Goal: Task Accomplishment & Management: Use online tool/utility

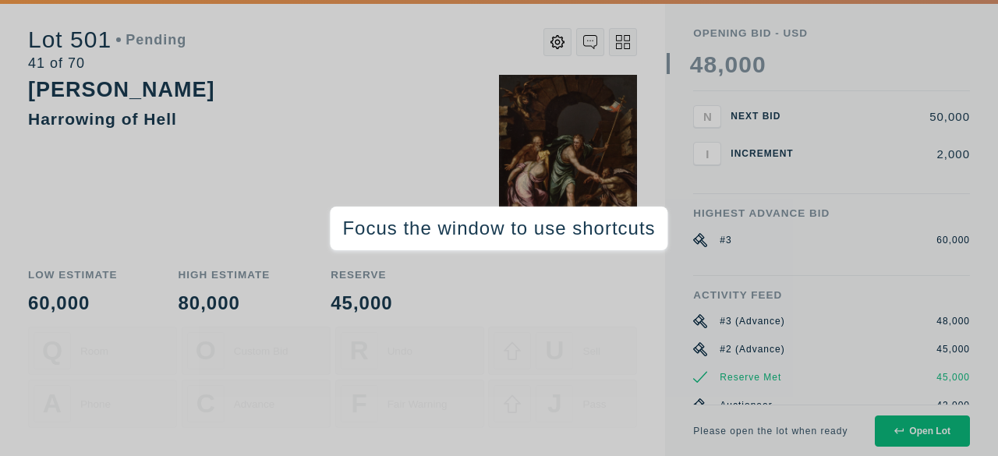
click at [376, 178] on div "[PERSON_NAME] Harrowing of Hell" at bounding box center [332, 165] width 609 height 181
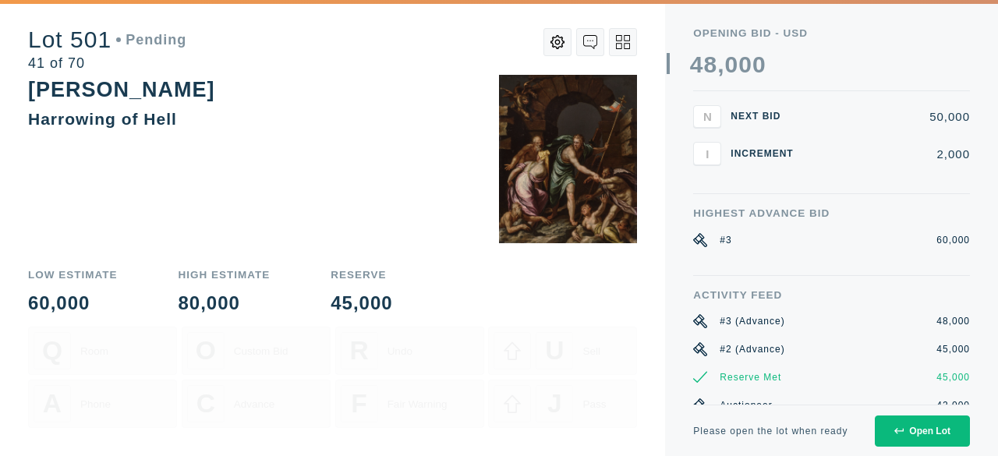
click at [242, 107] on div "[PERSON_NAME] Harrowing of Hell" at bounding box center [332, 102] width 609 height 54
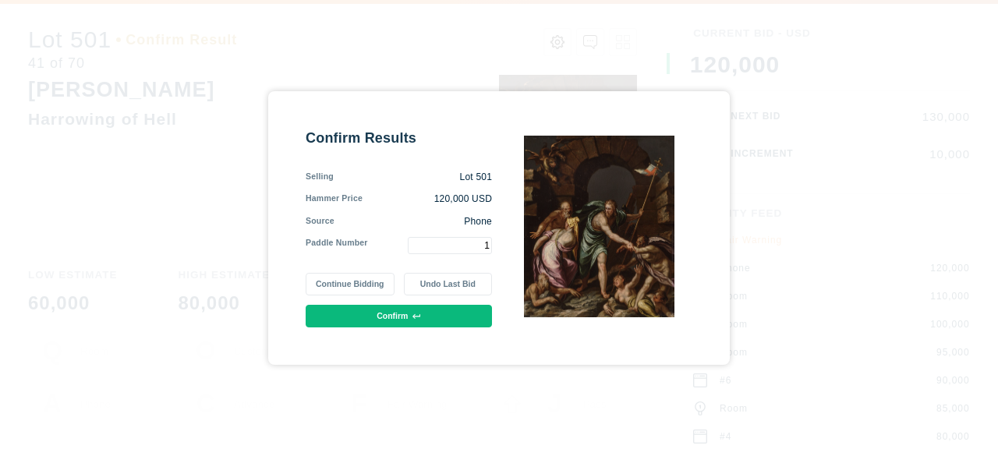
type input "1"
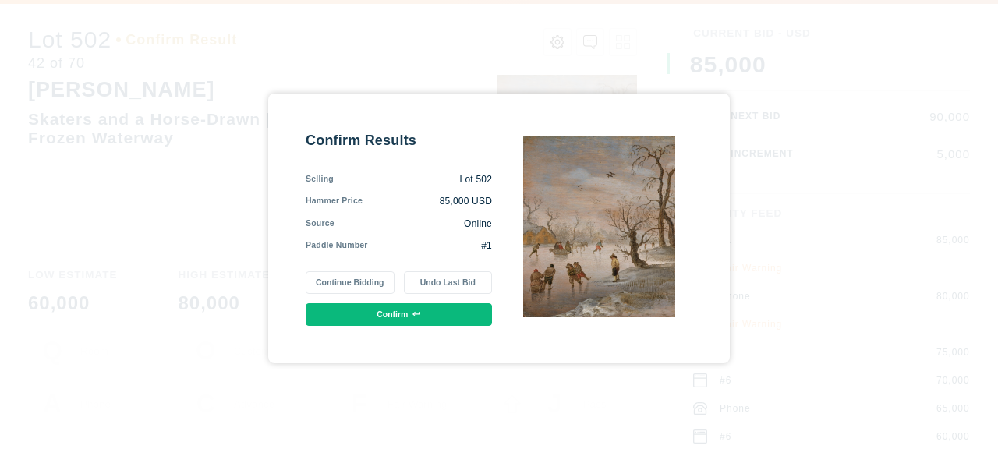
click at [416, 314] on icon at bounding box center [417, 314] width 9 height 5
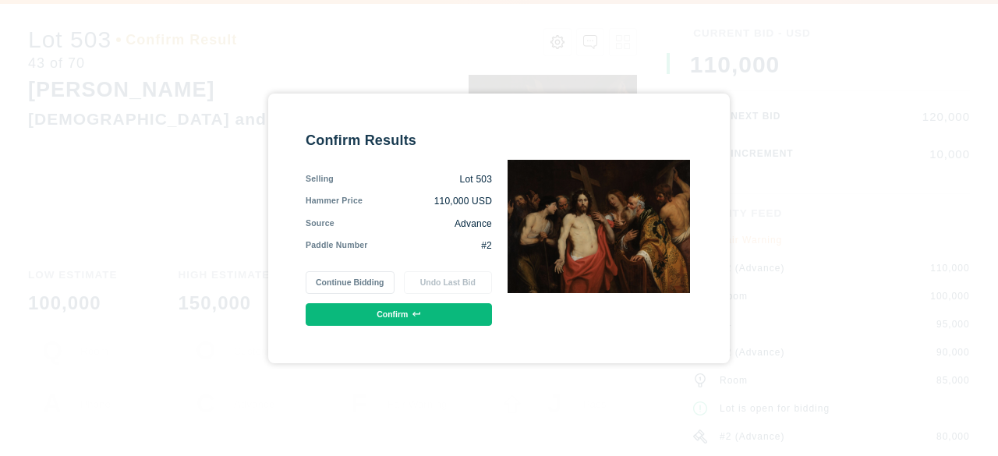
click at [401, 310] on button "Confirm" at bounding box center [399, 314] width 186 height 23
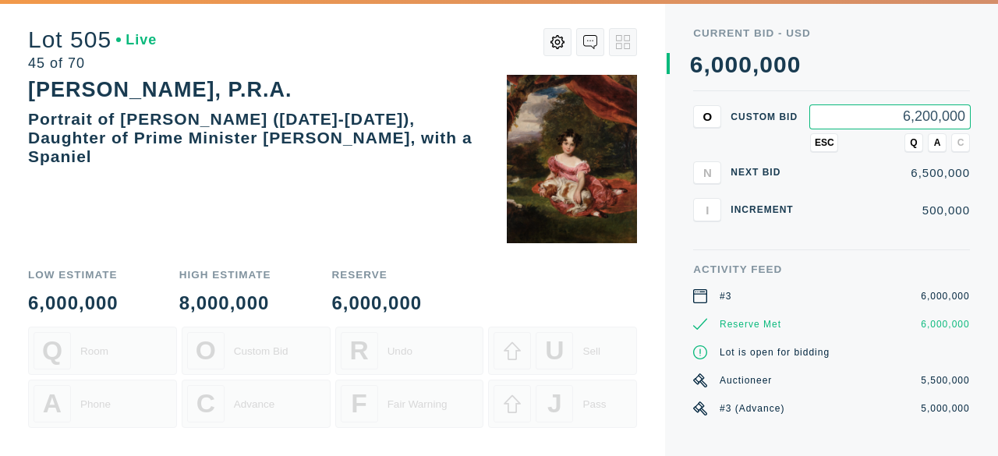
type input "6,200,000"
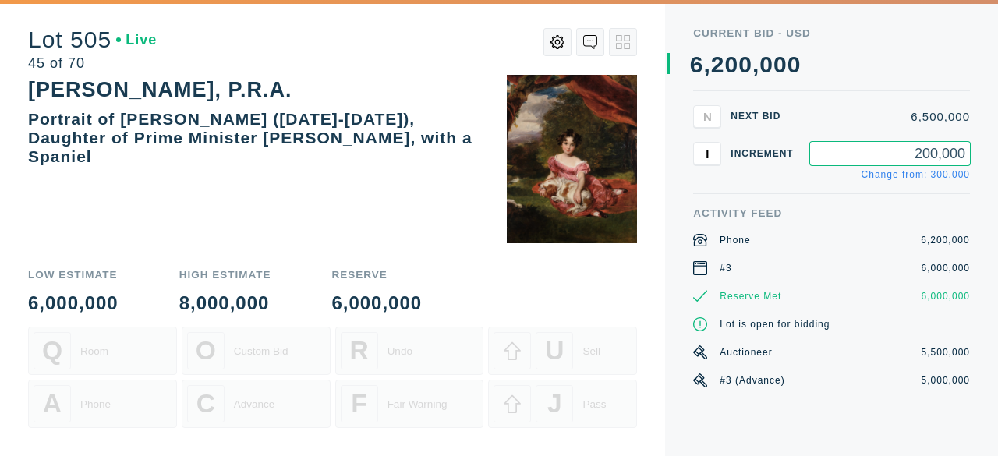
type input "200,000"
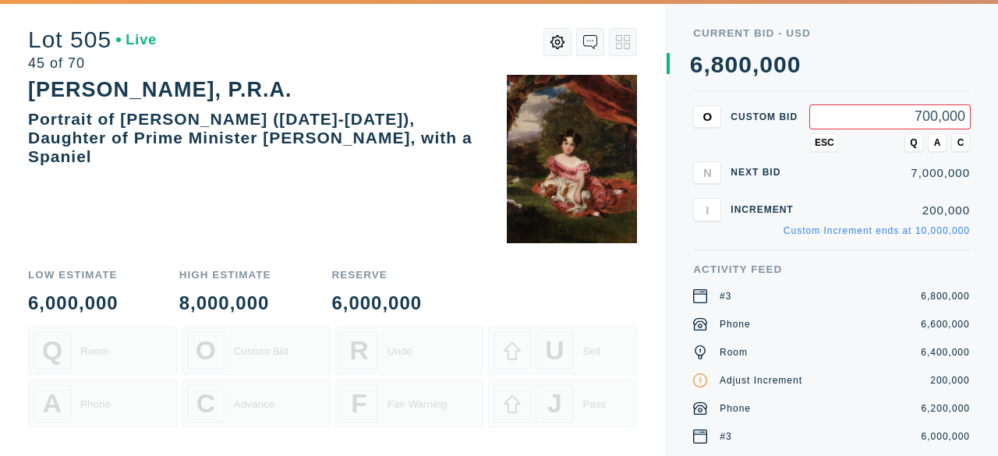
type input "7,000,000"
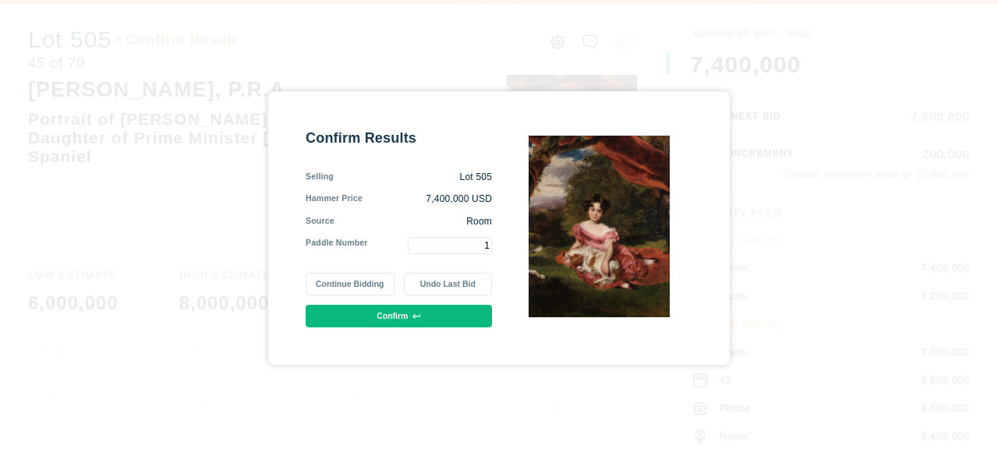
type input "1"
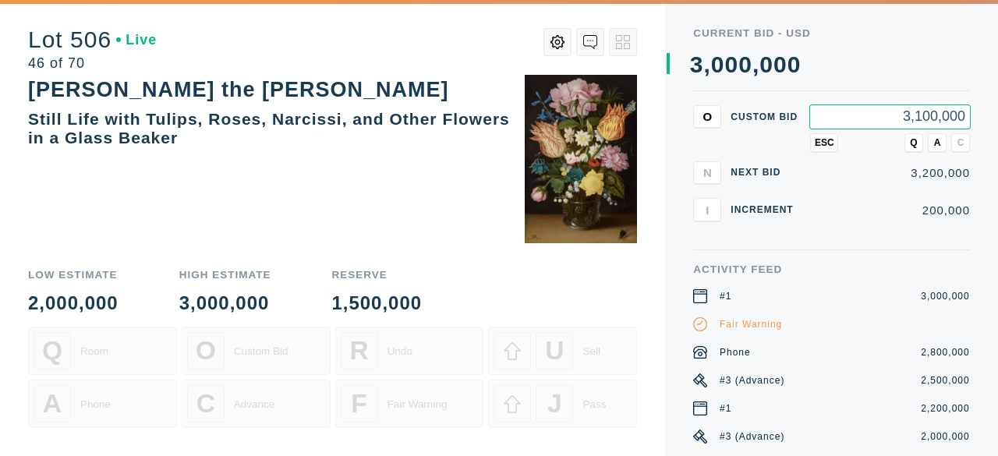
type input "3,100,000"
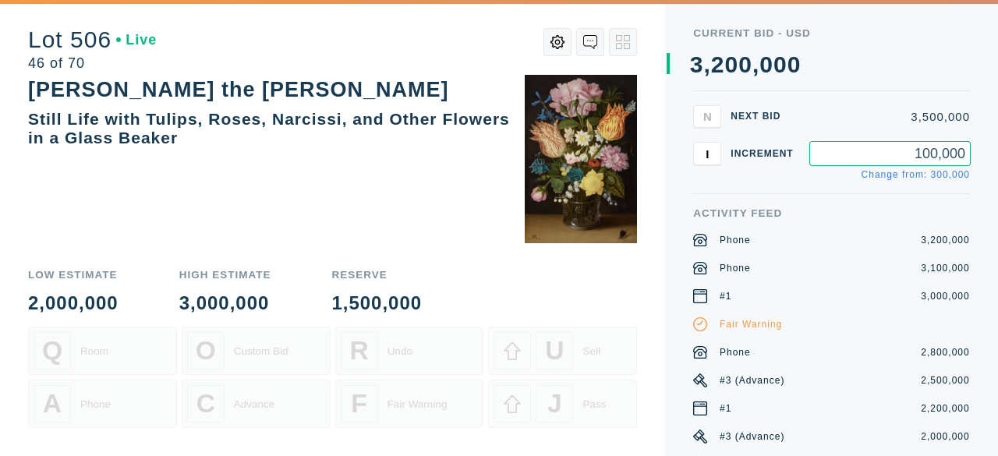
type input "100,000"
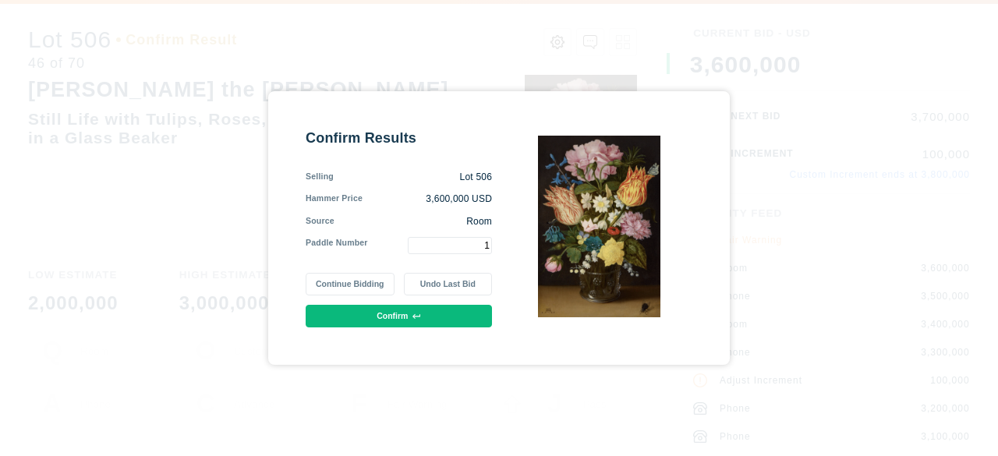
type input "1"
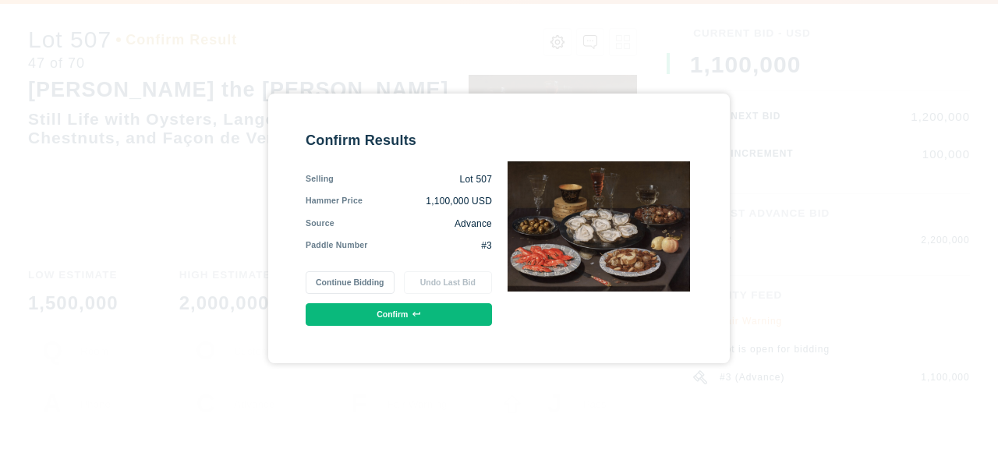
click at [348, 282] on button "Continue Bidding" at bounding box center [350, 282] width 88 height 23
click at [360, 311] on button "Confirm" at bounding box center [399, 314] width 186 height 23
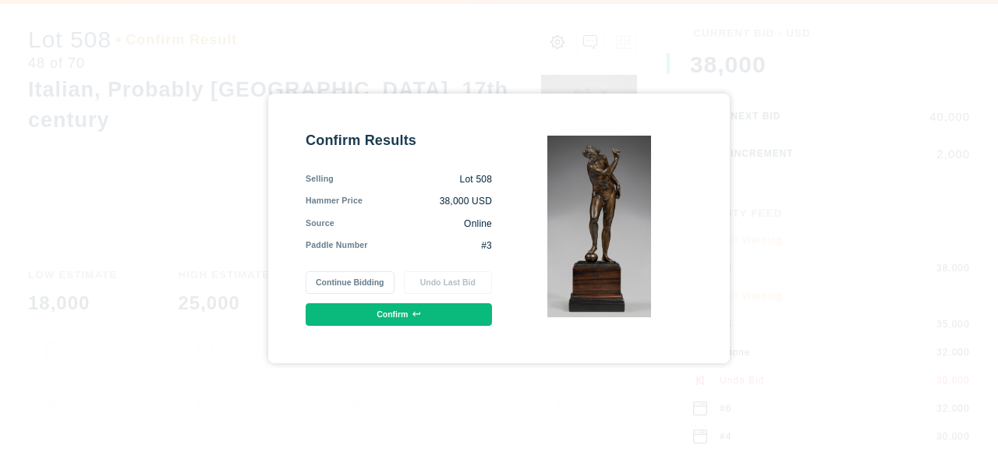
click at [372, 311] on button "Confirm" at bounding box center [399, 314] width 186 height 23
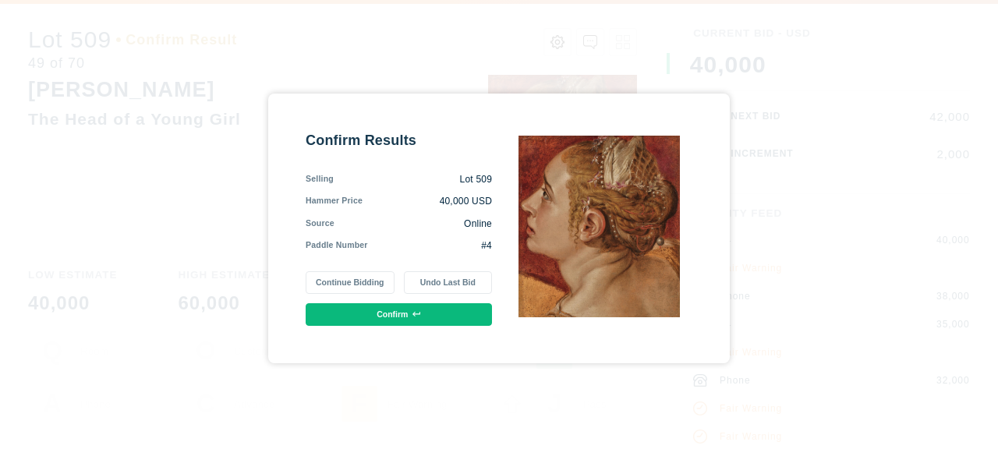
click at [443, 282] on button "Undo Last Bid" at bounding box center [448, 282] width 88 height 23
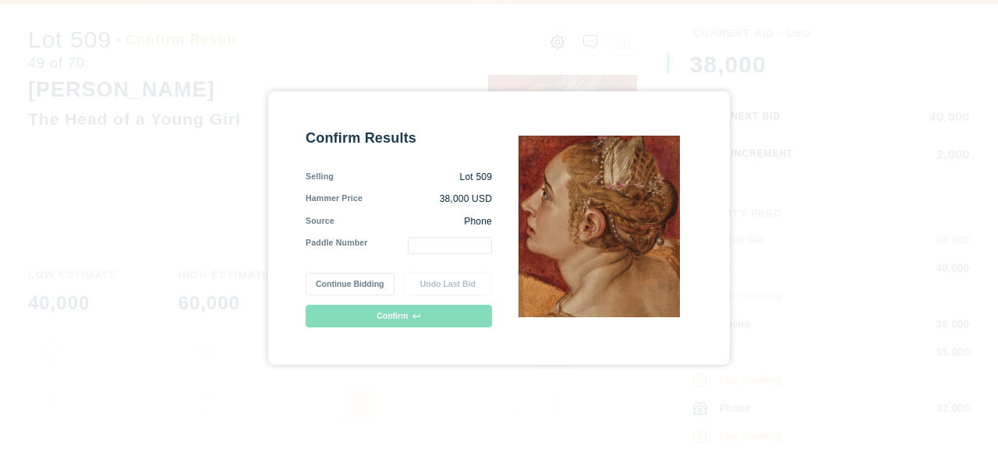
click at [455, 246] on input "text" at bounding box center [450, 245] width 84 height 17
type input "1"
click at [418, 314] on icon at bounding box center [417, 317] width 9 height 9
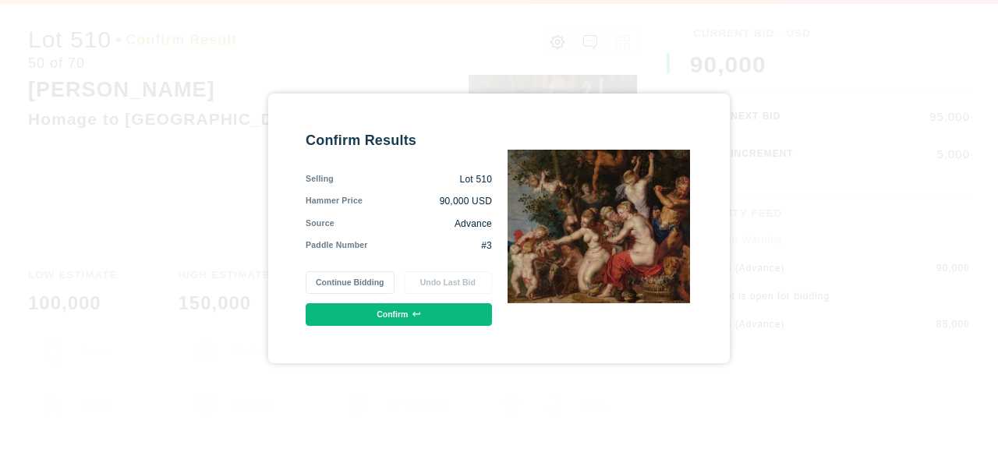
click at [389, 300] on div "Confirm Results Selling Lot 510 Hammer Price 90,000 USD Source Advance Paddle N…" at bounding box center [399, 228] width 186 height 195
click at [392, 311] on button "Confirm" at bounding box center [399, 314] width 186 height 23
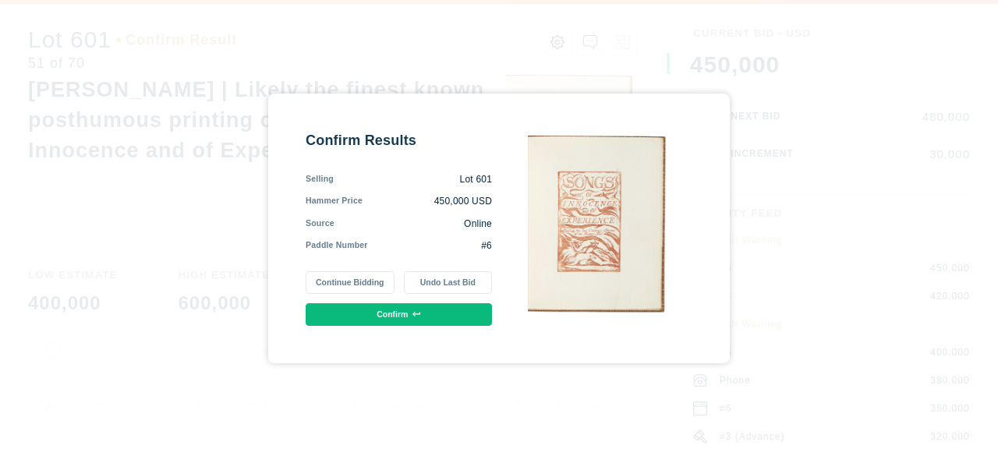
click at [403, 313] on button "Confirm" at bounding box center [399, 314] width 186 height 23
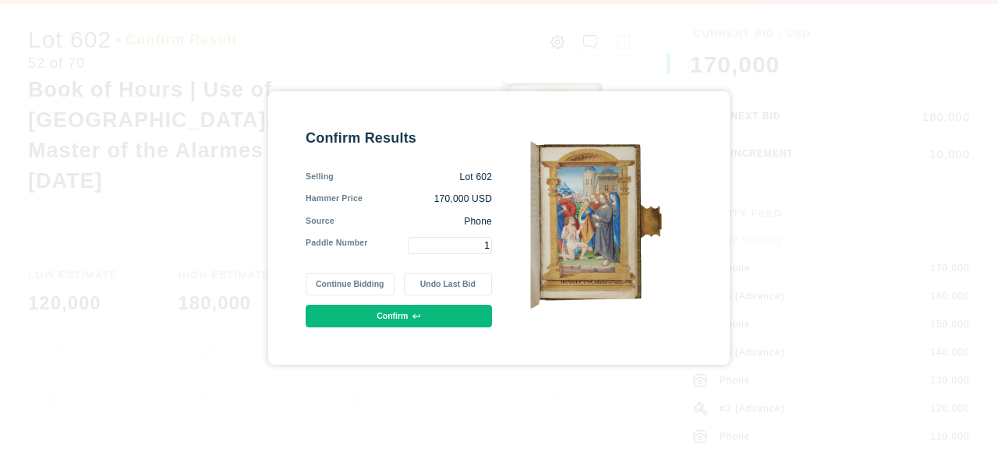
type input "1"
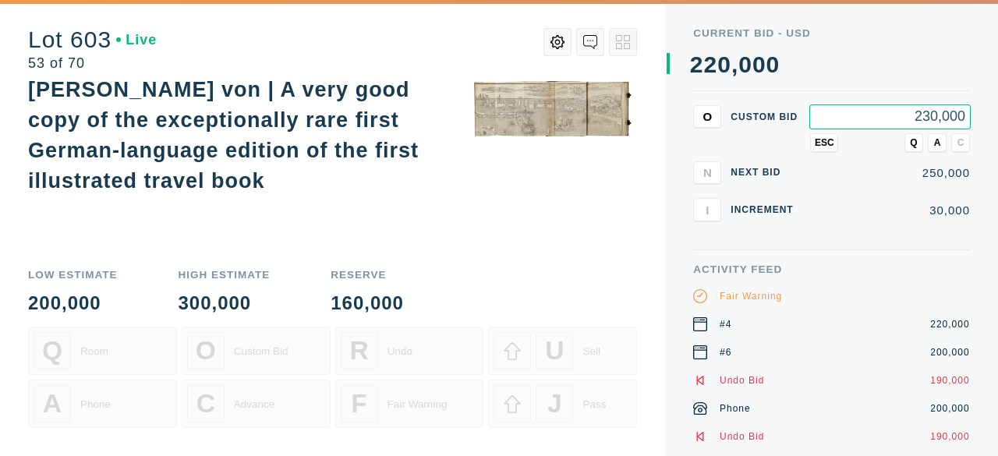
type input "230,000"
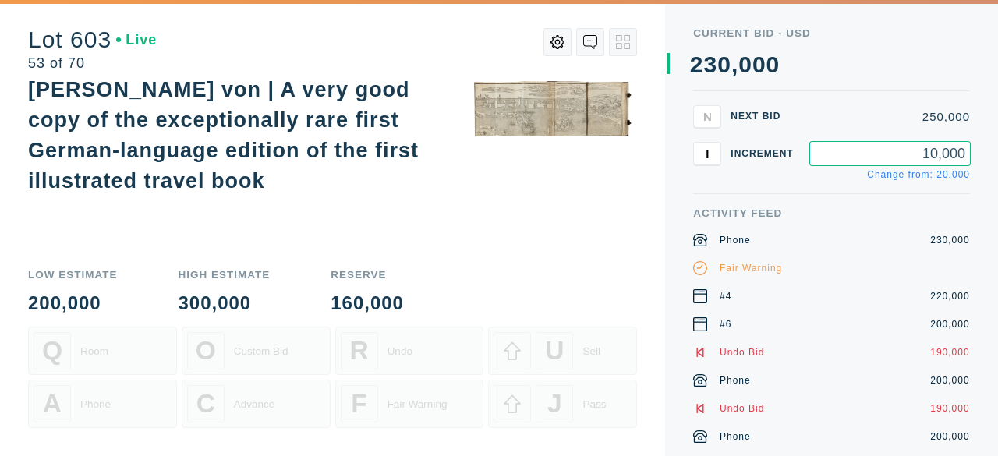
type input "10,000"
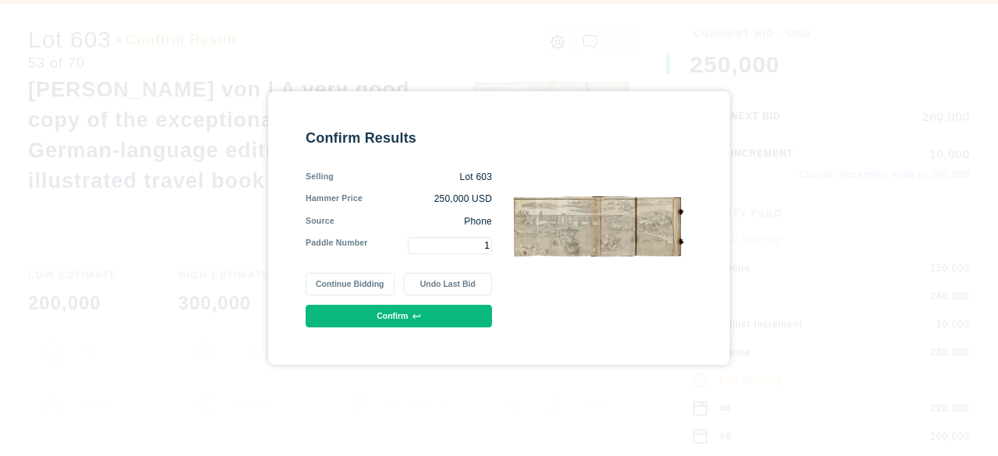
type input "1"
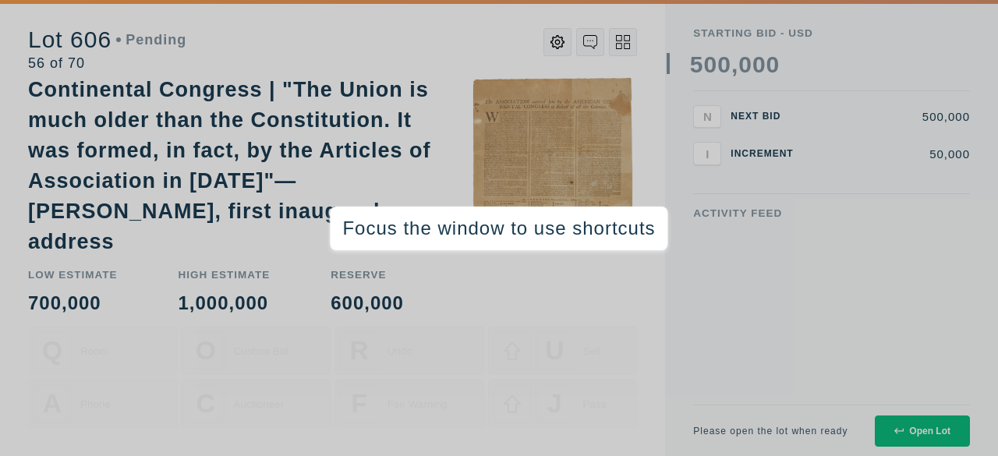
click at [530, 331] on div "Q Room O Custom Bid R Undo U Sell A Phone C Auctioneer F Fair Warning J Pass" at bounding box center [332, 391] width 609 height 129
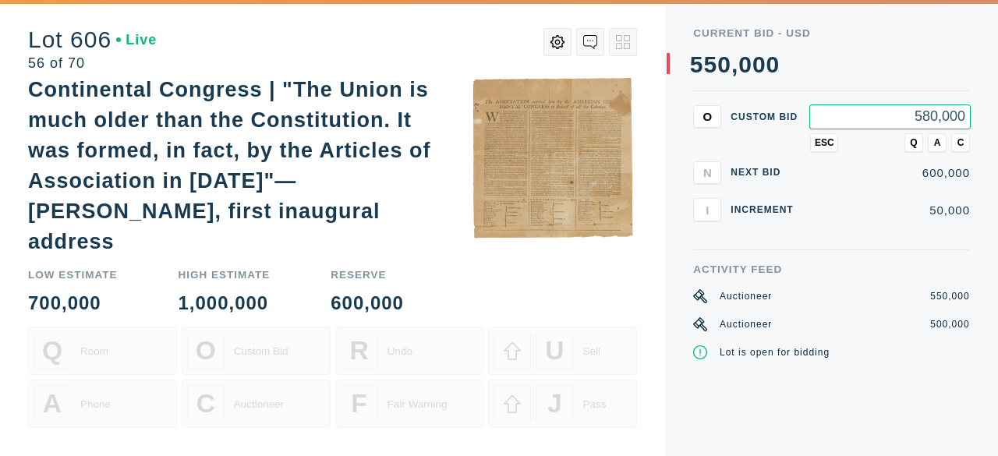
type input "580,000"
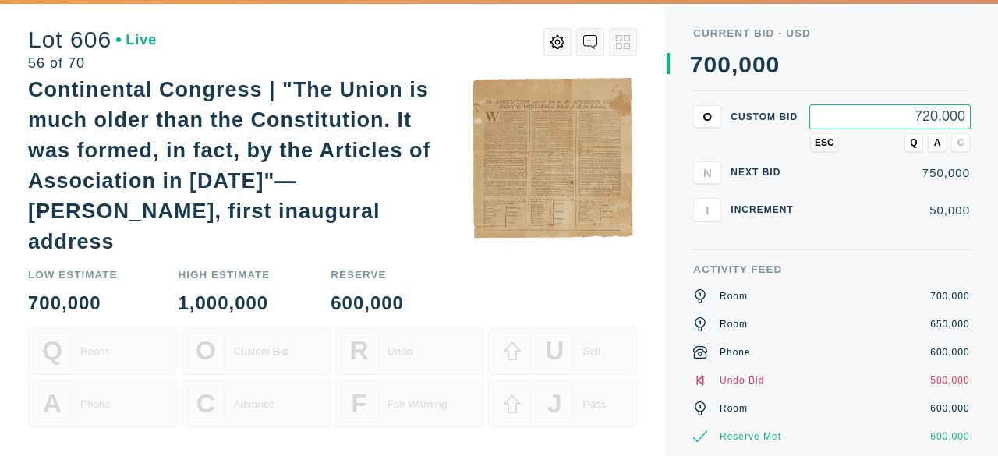
type input "720,000"
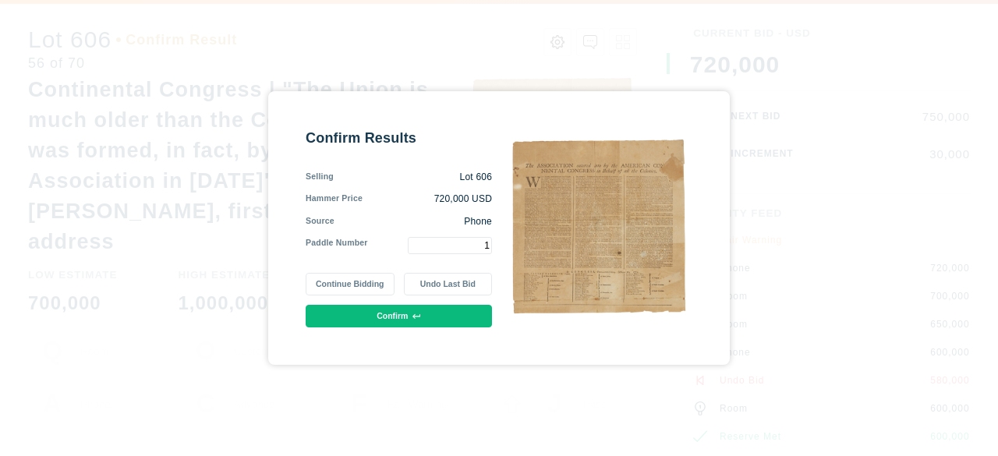
type input "1"
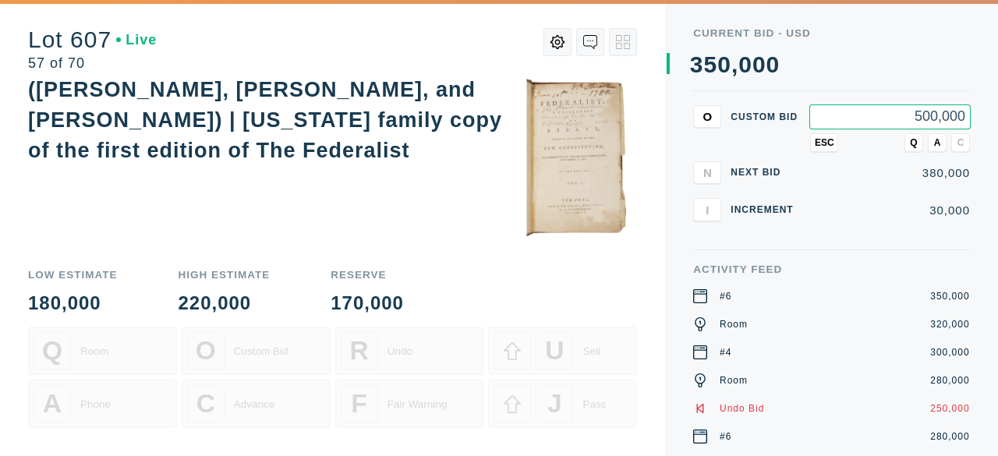
type input "500,000"
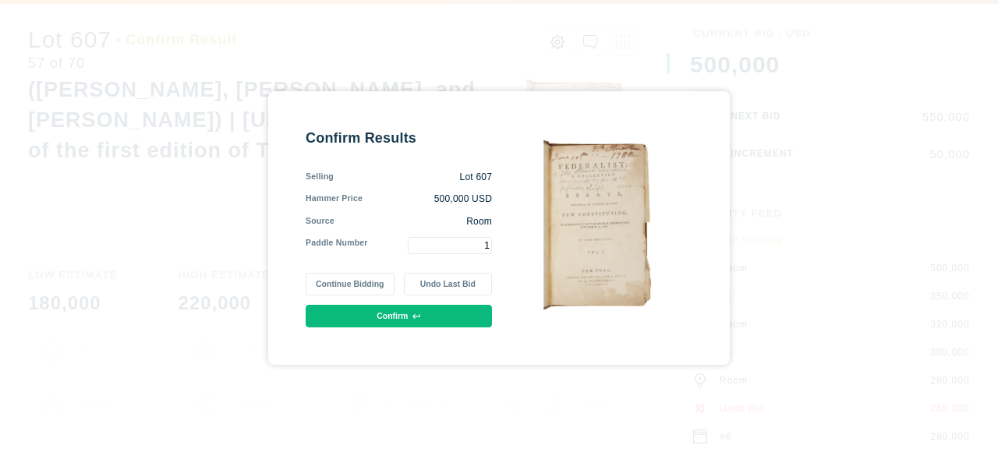
type input "1"
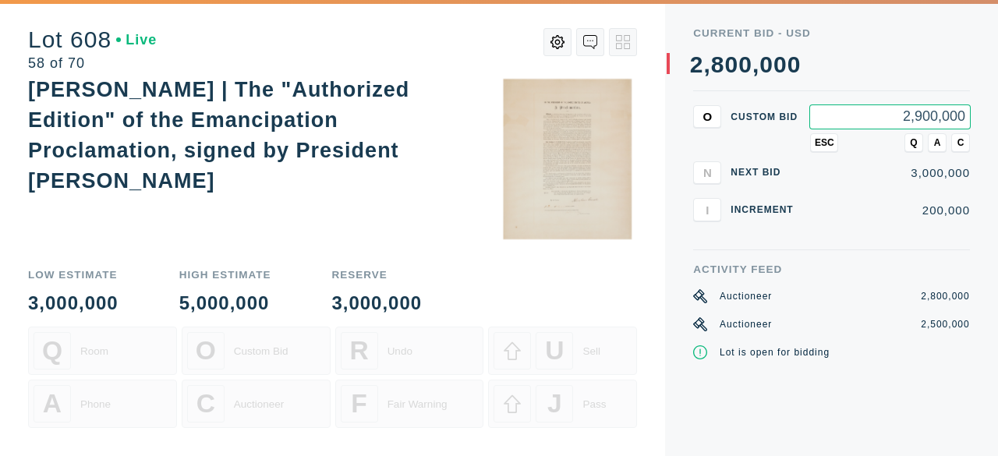
type input "2,900,000"
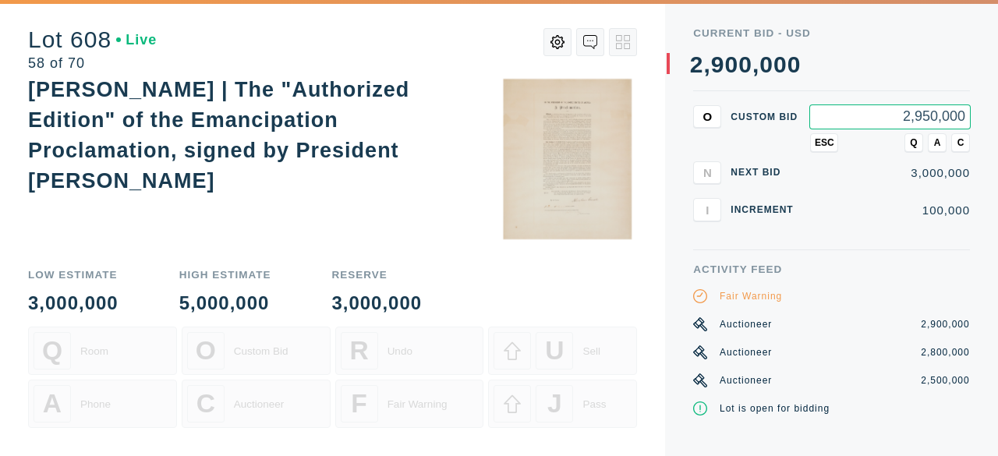
type input "2,950,000"
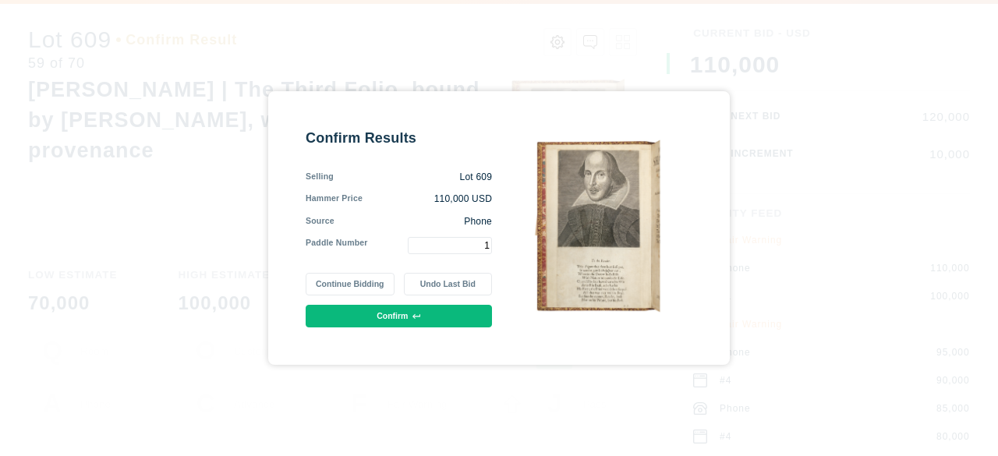
type input "1"
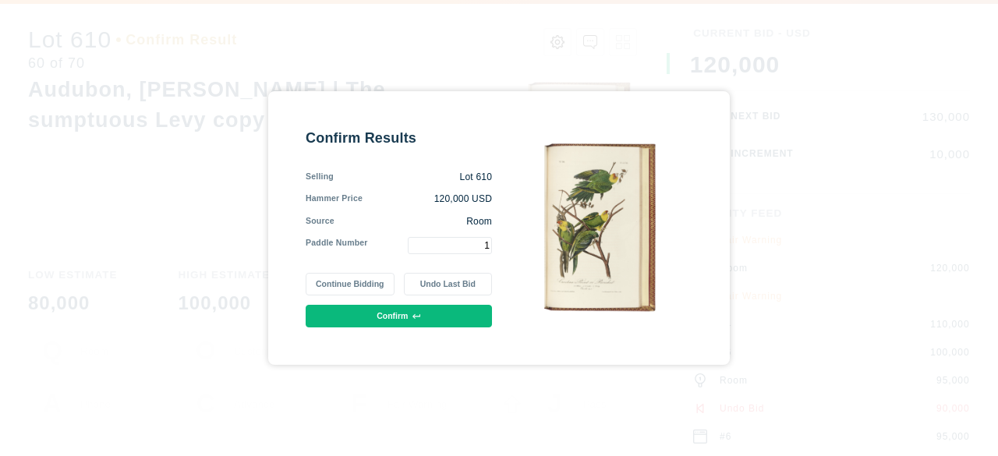
type input "1"
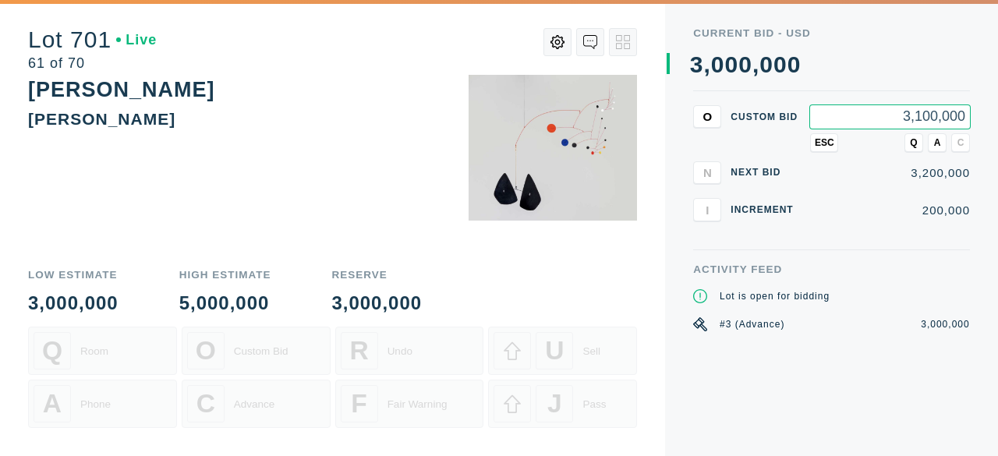
type input "3,100,000"
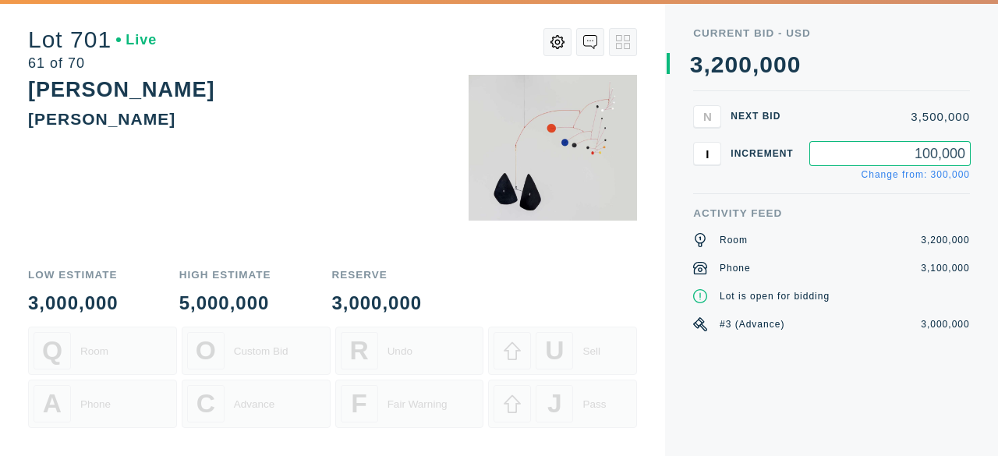
type input "100,000"
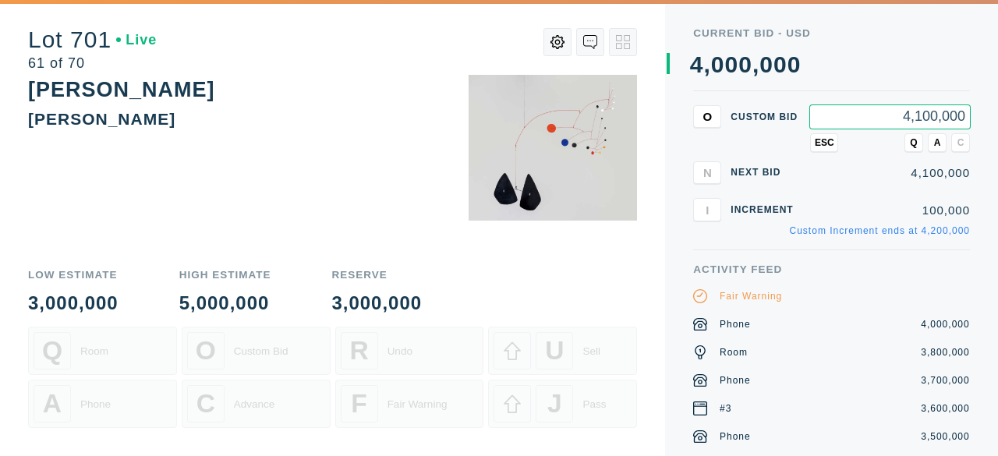
type input "4,100,000"
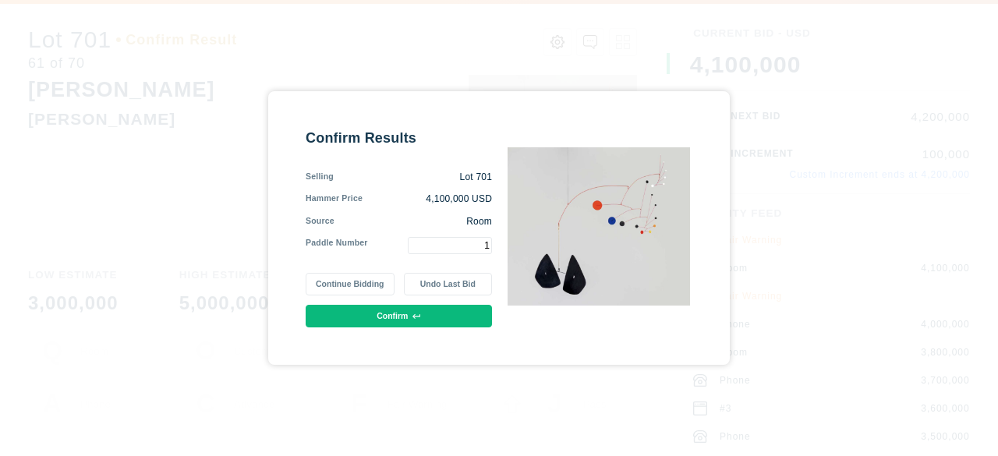
type input "1"
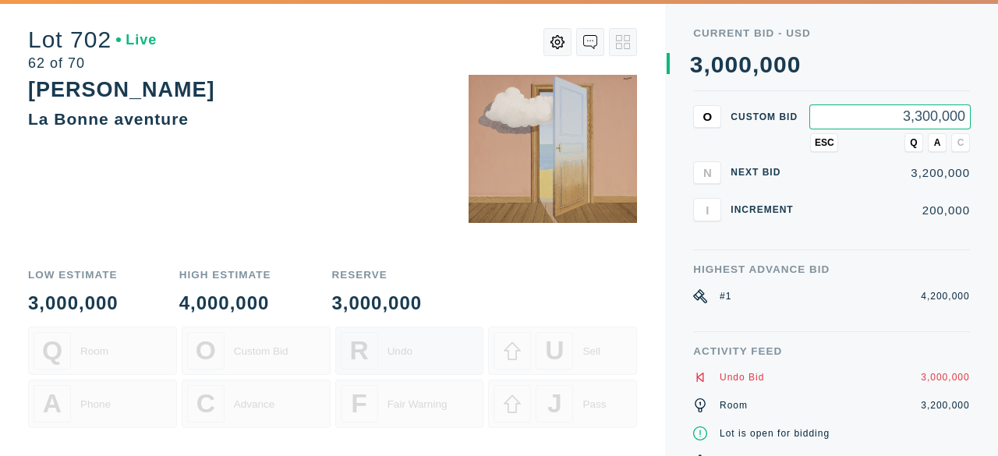
type input "3,300,000"
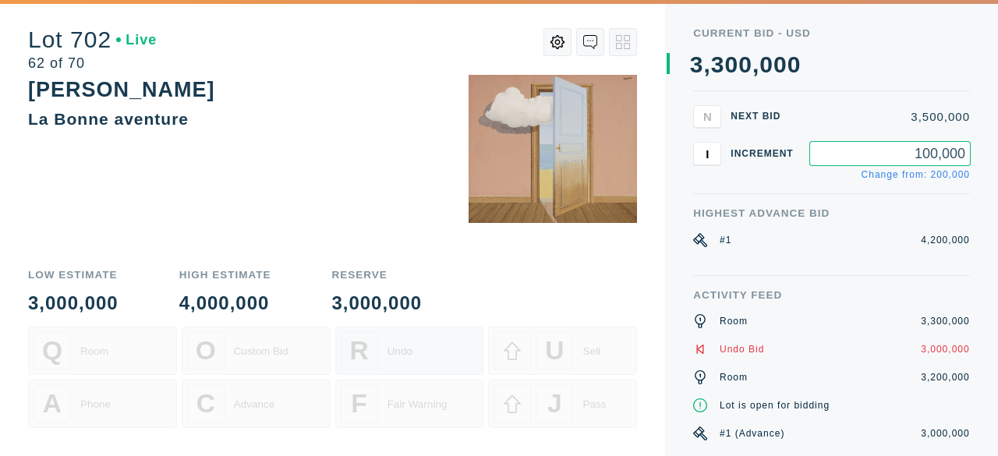
type input "100,000"
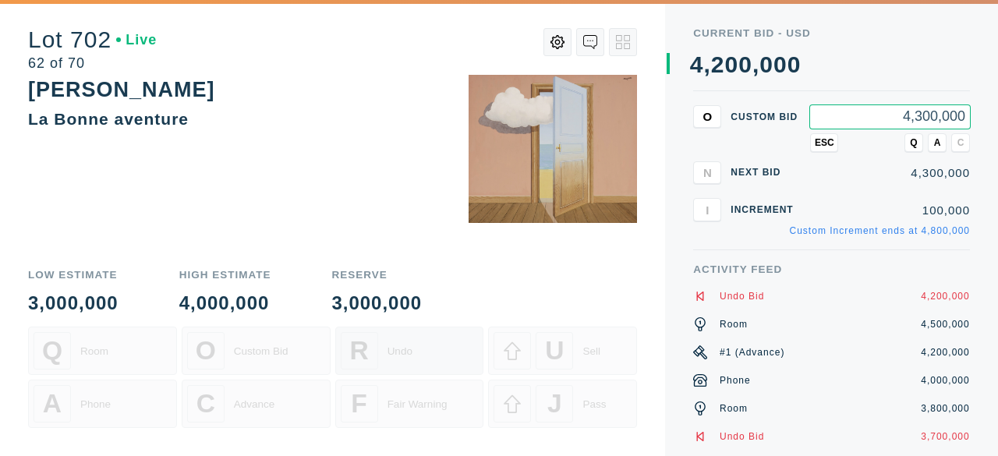
type input "4,300,000"
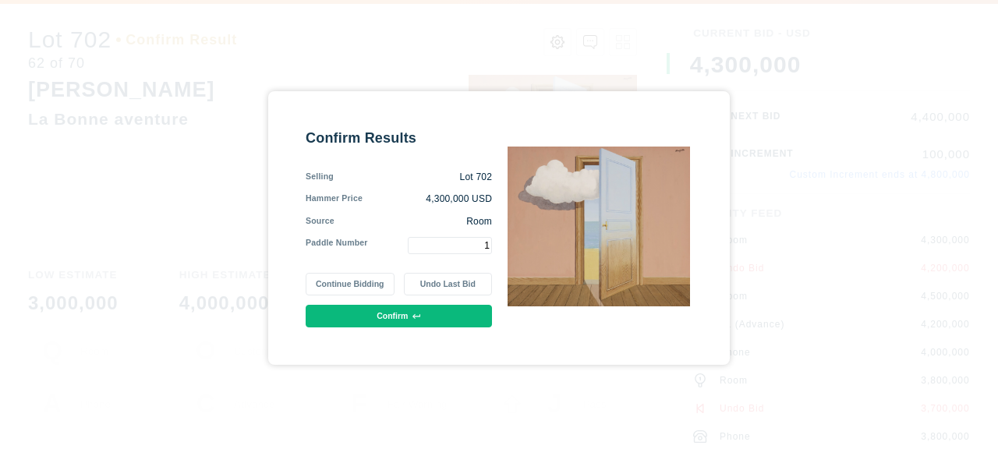
type input "1"
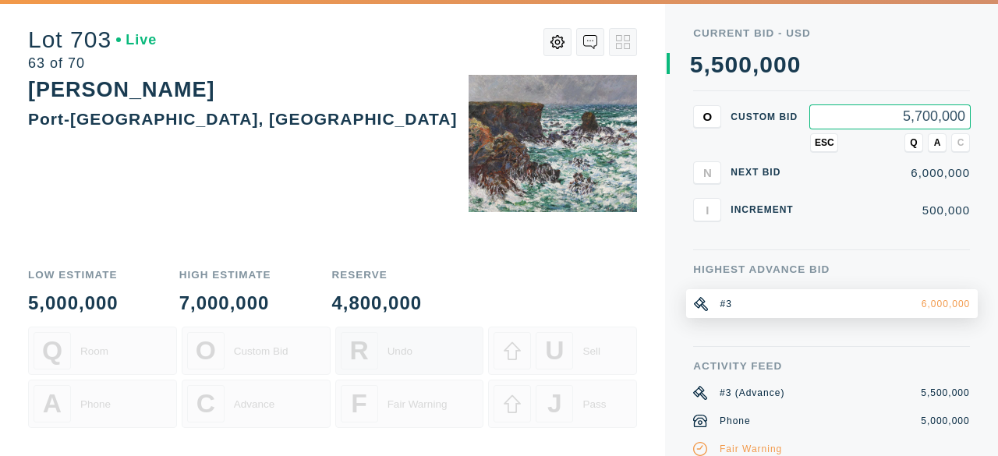
type input "5,700,000"
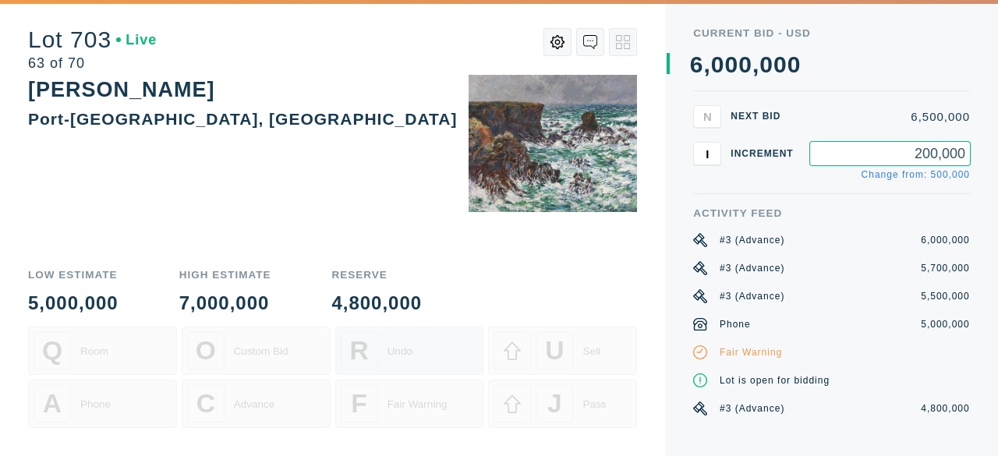
type input "200,000"
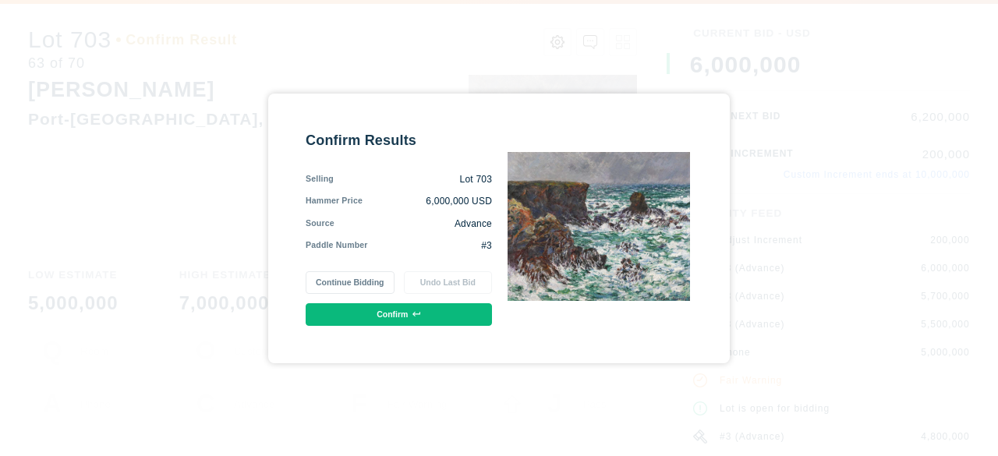
click at [389, 309] on button "Confirm" at bounding box center [399, 314] width 186 height 23
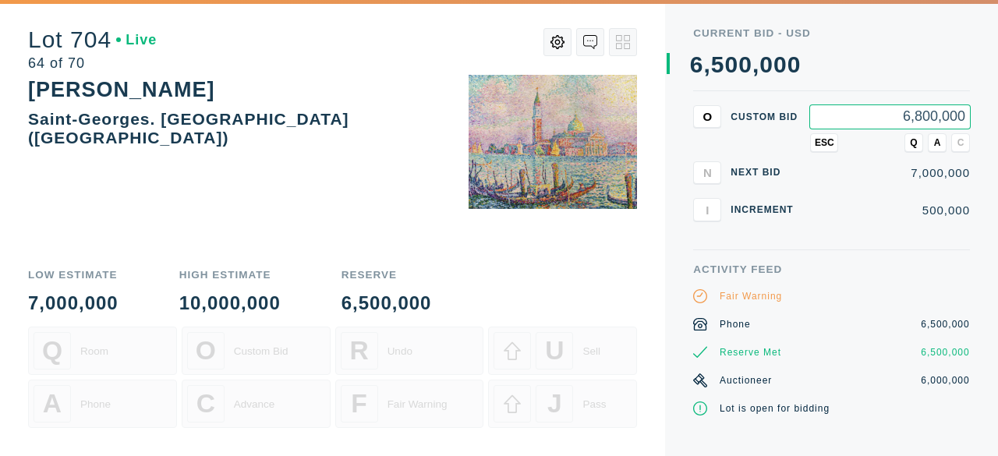
type input "6,800,000"
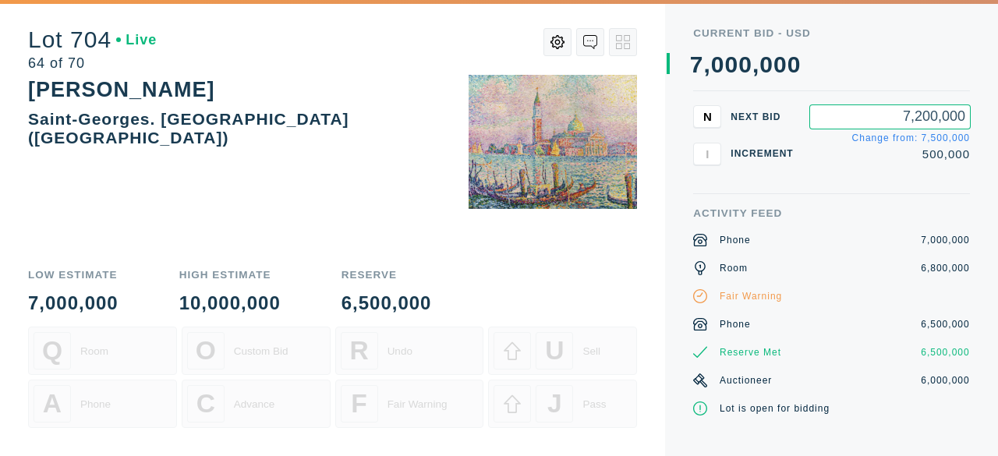
type input "7,200,000"
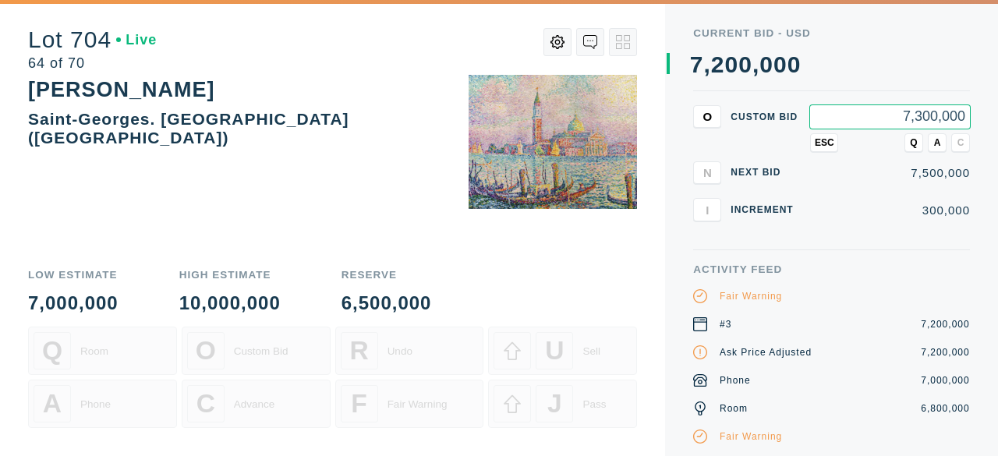
type input "7,300,000"
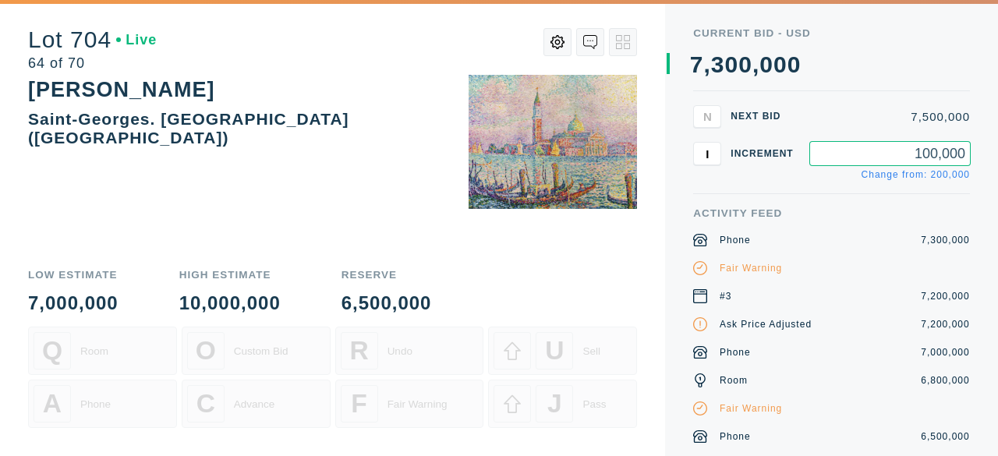
type input "100,000"
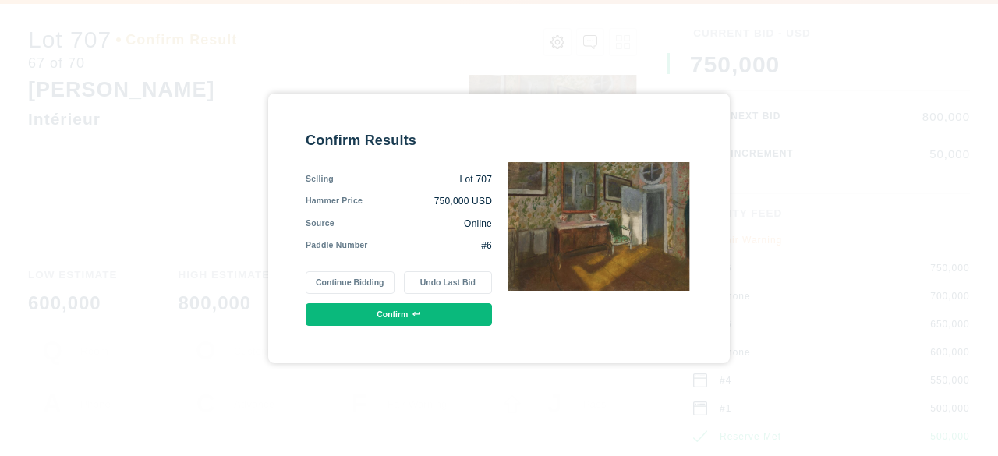
click at [349, 282] on button "Continue Bidding" at bounding box center [350, 282] width 88 height 23
type input "1"
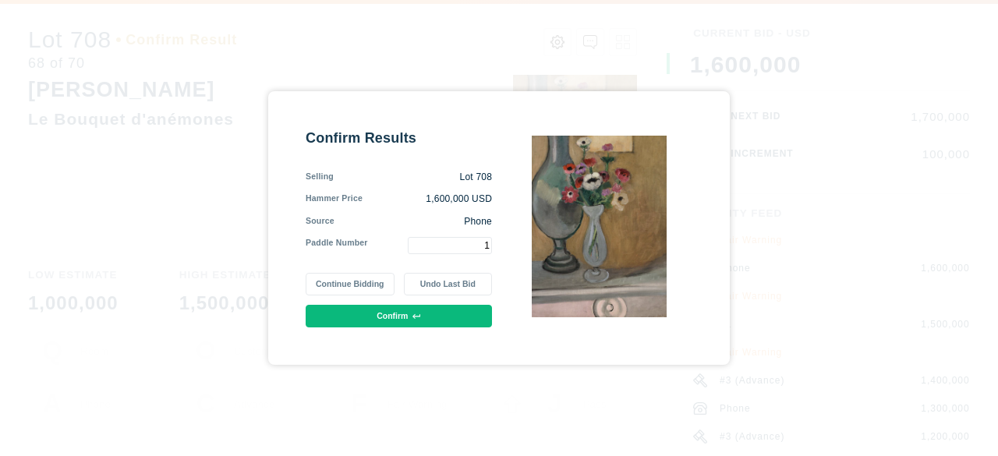
type input "1"
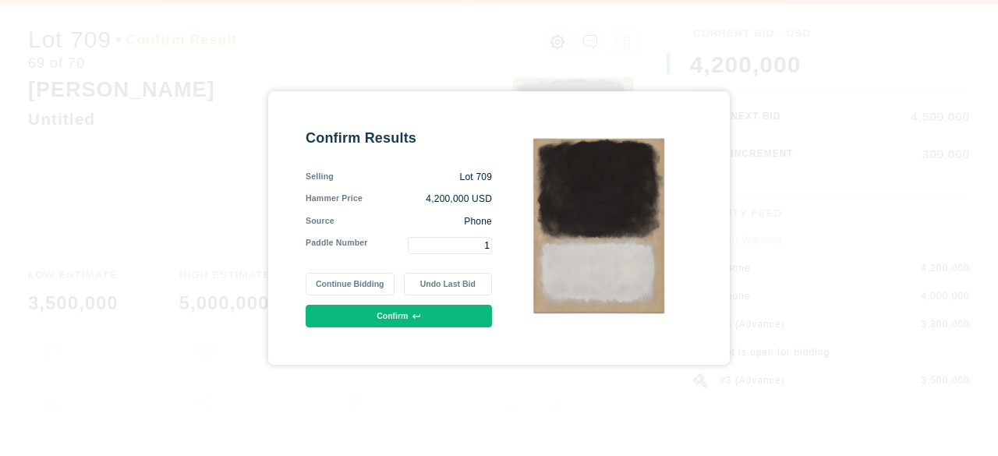
type input "1"
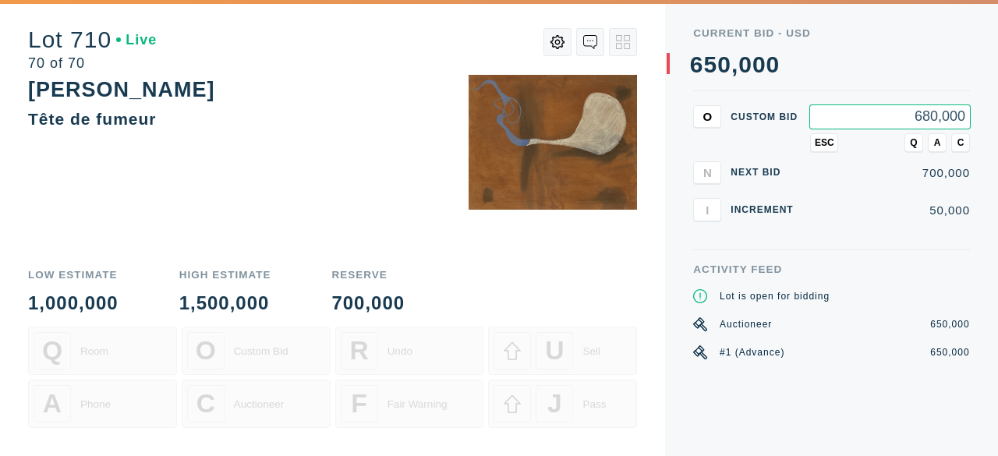
type input "680,000"
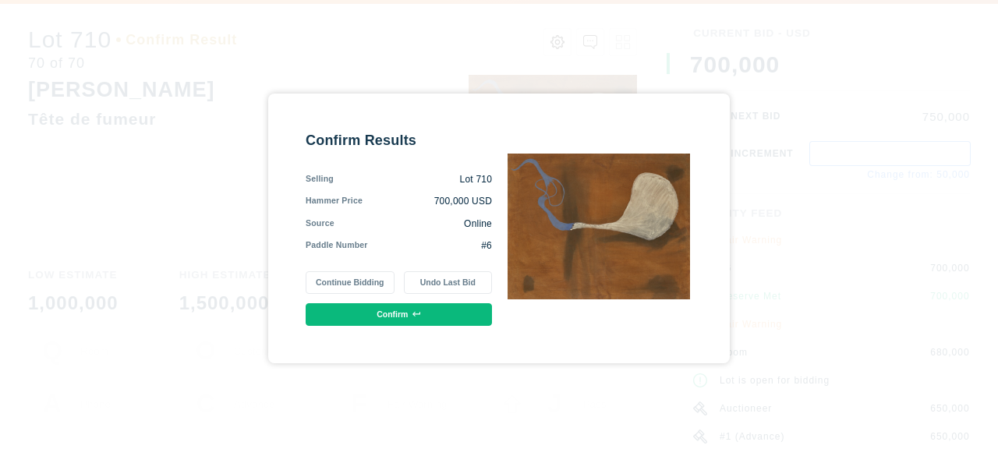
click at [391, 314] on button "Confirm" at bounding box center [399, 314] width 186 height 23
